Goal: Information Seeking & Learning: Find specific fact

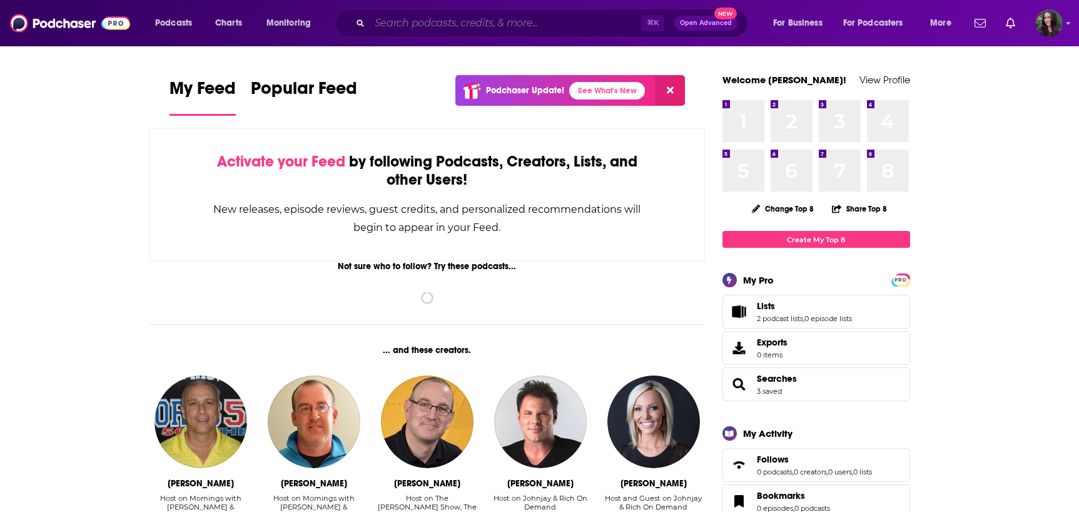
click at [507, 23] on input "Search podcasts, credits, & more..." at bounding box center [505, 23] width 271 height 20
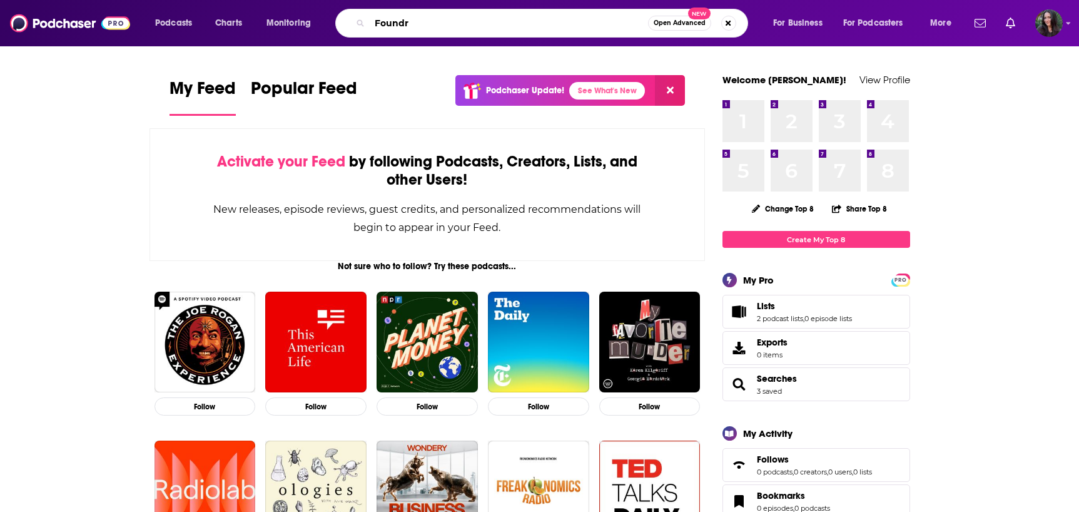
type input "Foundr"
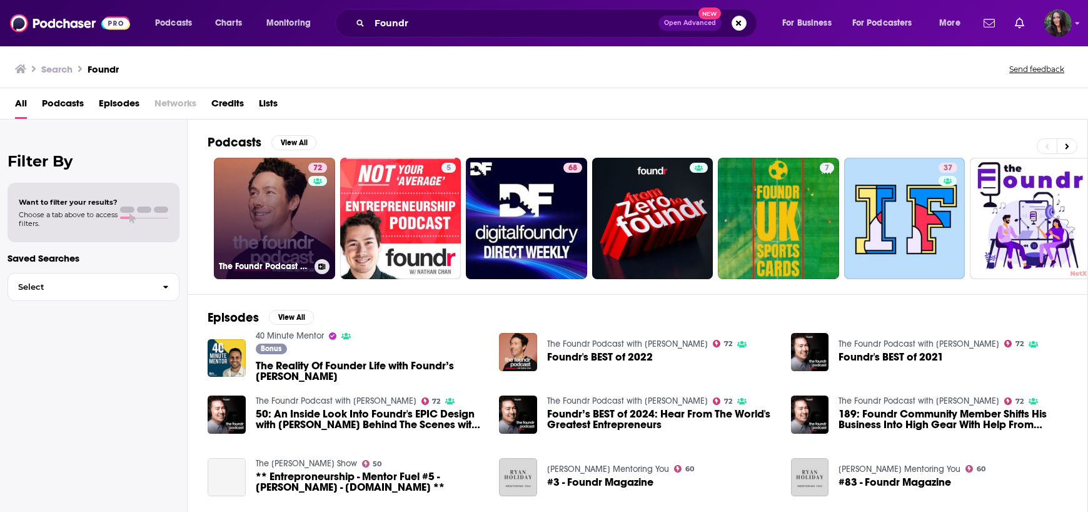
click at [301, 214] on link "72 The Foundr Podcast with [PERSON_NAME]" at bounding box center [274, 218] width 121 height 121
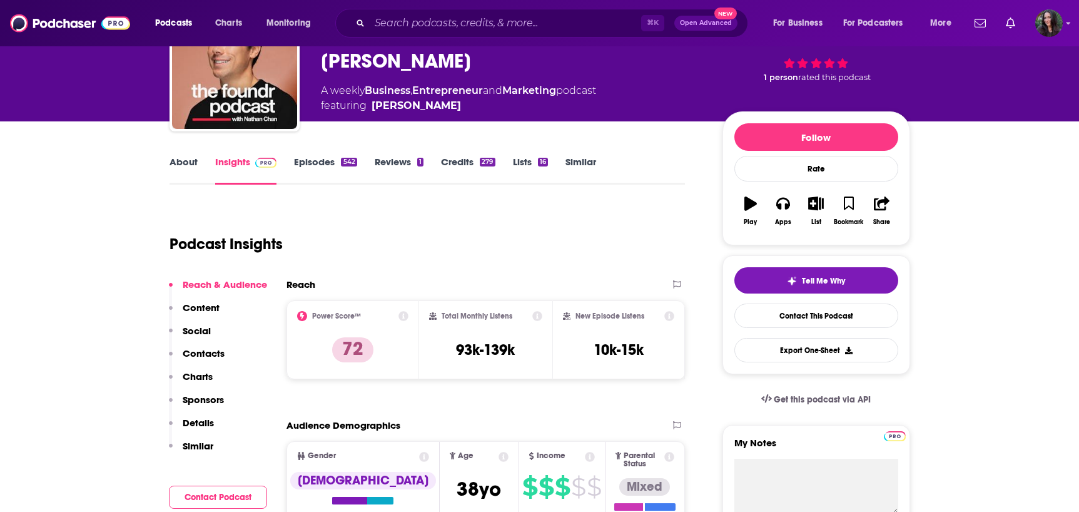
scroll to position [96, 0]
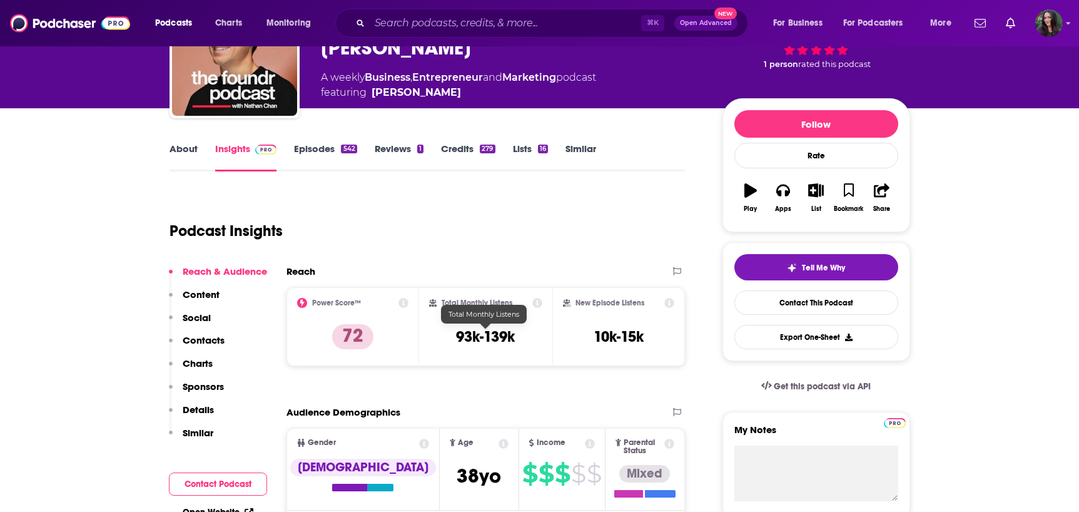
click at [478, 337] on h3 "93k-139k" at bounding box center [485, 336] width 59 height 19
copy div "93k-139k"
drag, startPoint x: 581, startPoint y: 334, endPoint x: 673, endPoint y: 334, distance: 92.6
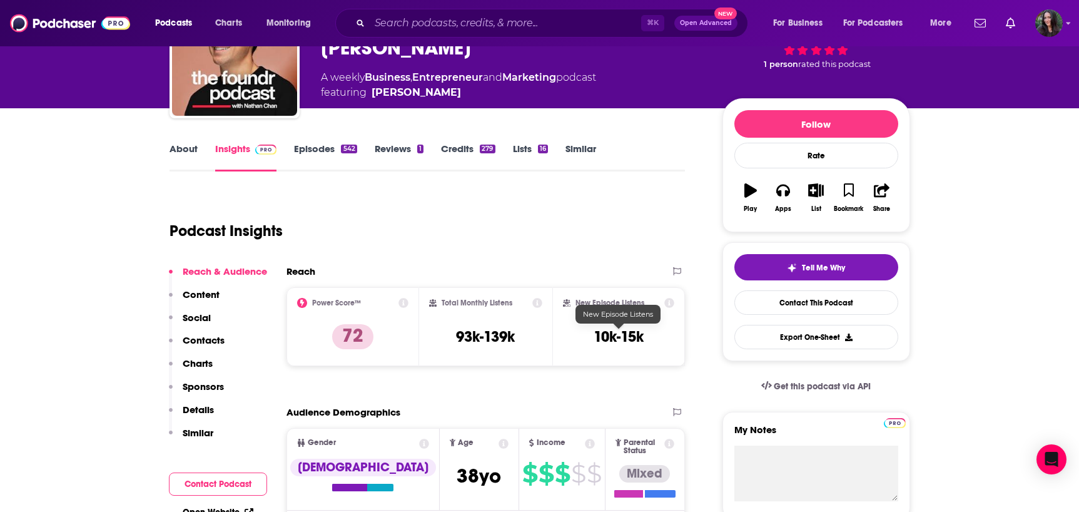
click at [673, 334] on div "New Episode Listens 10k-15k" at bounding box center [619, 327] width 112 height 58
drag, startPoint x: 657, startPoint y: 342, endPoint x: 588, endPoint y: 343, distance: 69.4
click at [588, 343] on div "New Episode Listens 10k-15k" at bounding box center [619, 327] width 112 height 58
copy h3 "10k-15k"
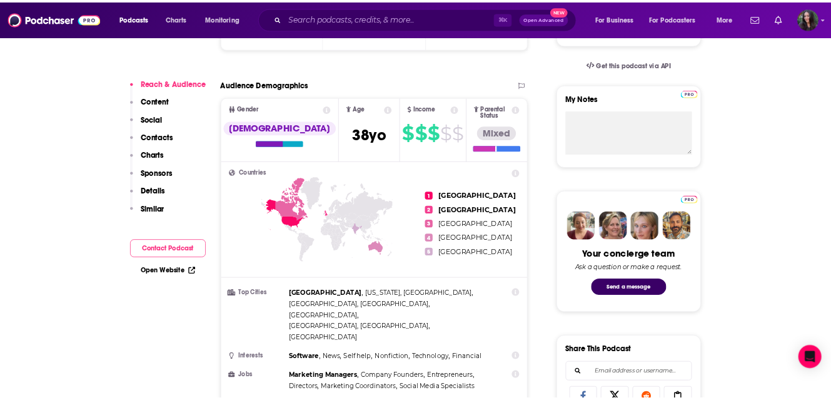
scroll to position [393, 0]
